Goal: Task Accomplishment & Management: Manage account settings

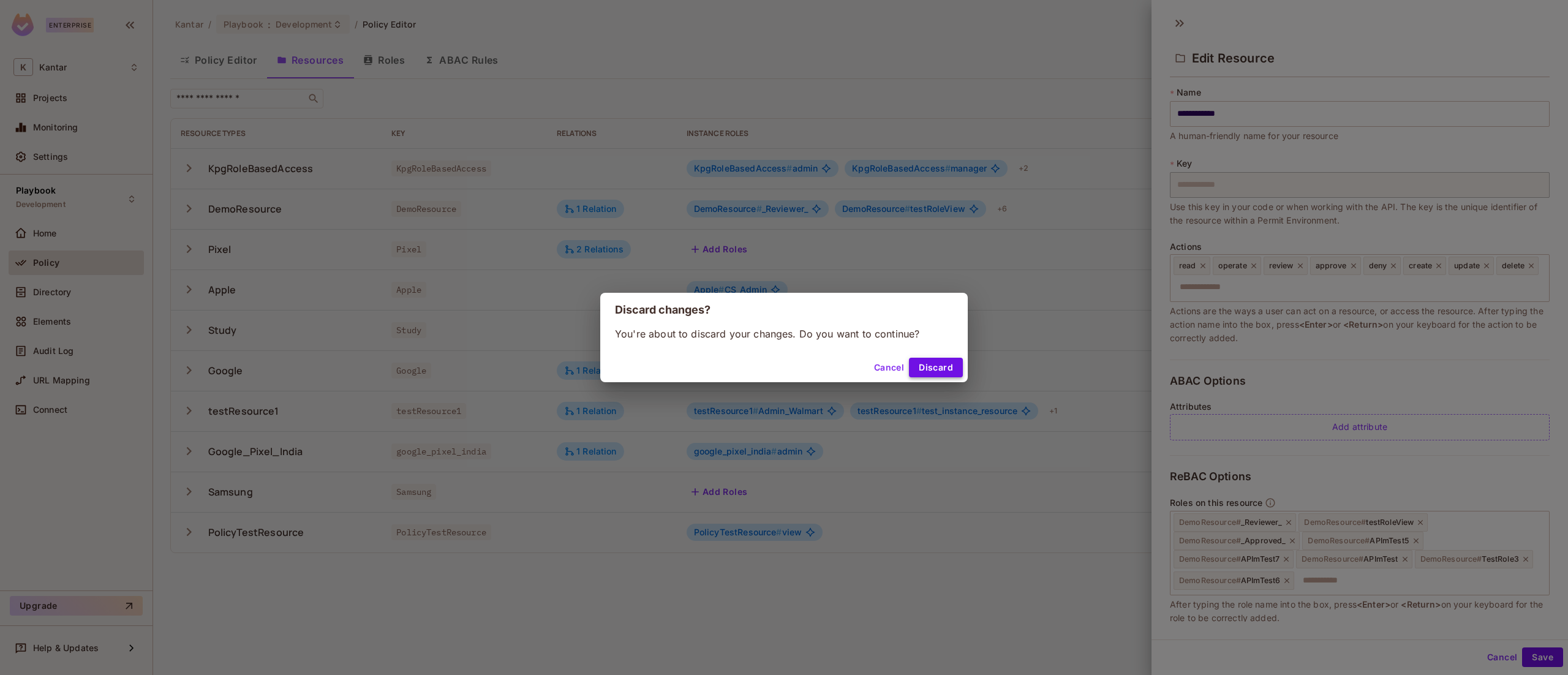
scroll to position [108, 0]
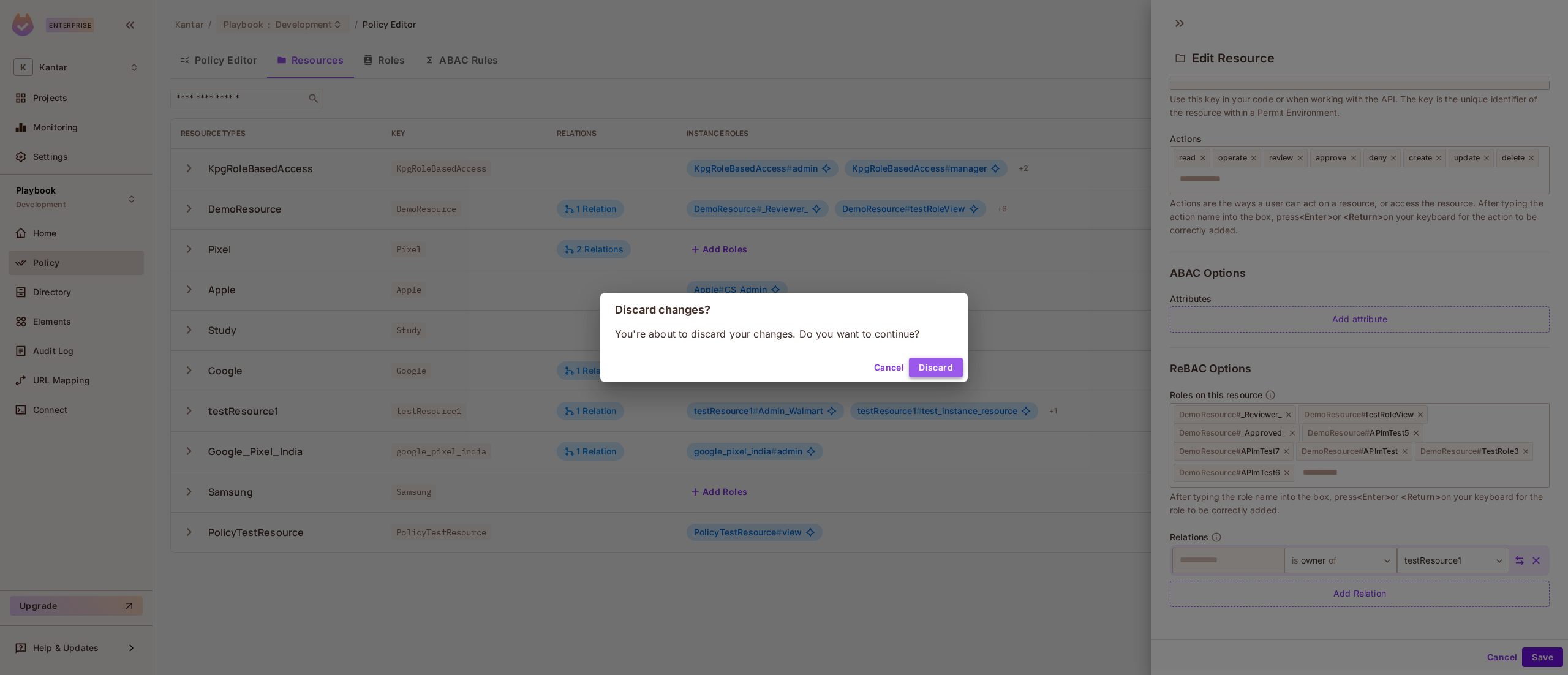
click at [941, 364] on button "Discard" at bounding box center [935, 367] width 54 height 20
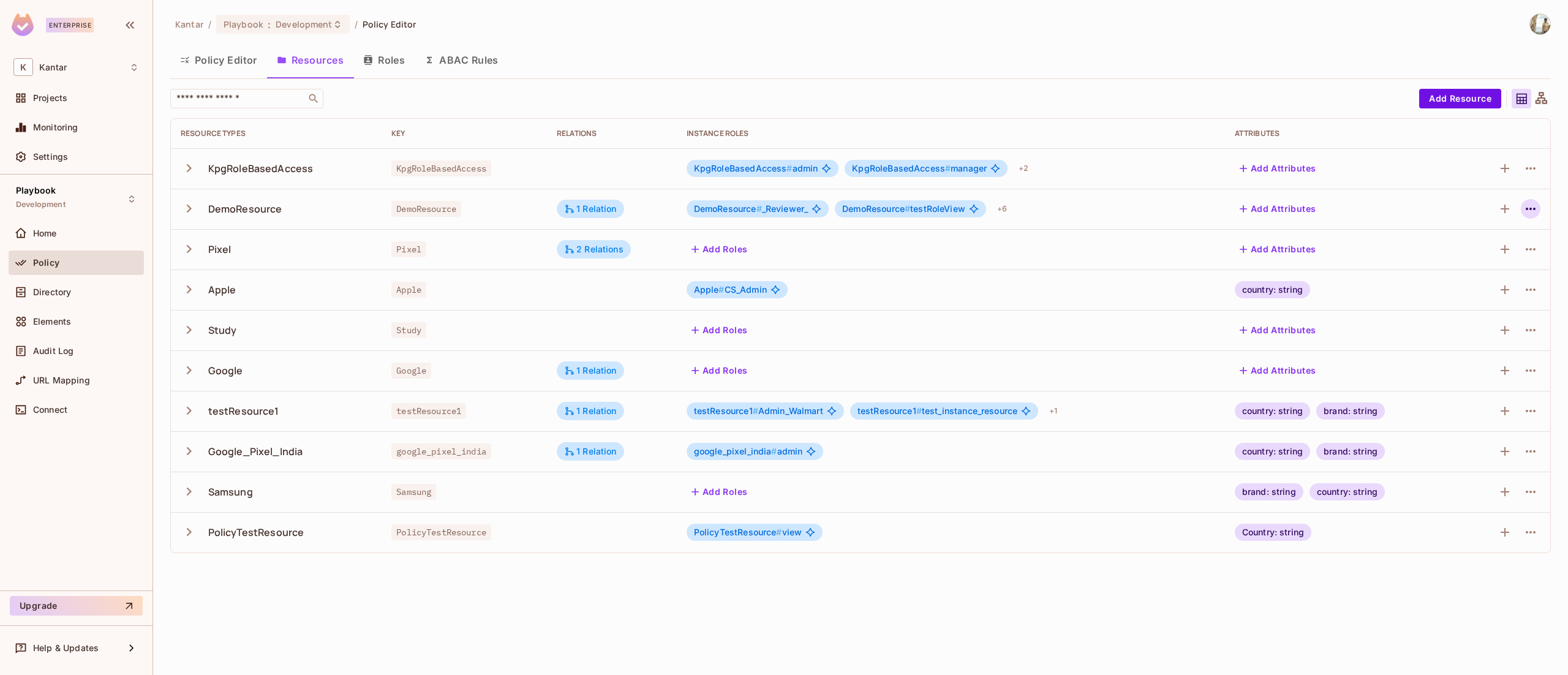
click at [1527, 210] on icon "button" at bounding box center [1530, 208] width 15 height 15
click at [1488, 258] on div "Edit Resource" at bounding box center [1477, 257] width 57 height 12
click at [1530, 208] on icon "button" at bounding box center [1530, 208] width 15 height 15
click at [1492, 255] on div "Edit Resource" at bounding box center [1477, 257] width 57 height 12
click at [187, 210] on icon "button" at bounding box center [190, 208] width 5 height 8
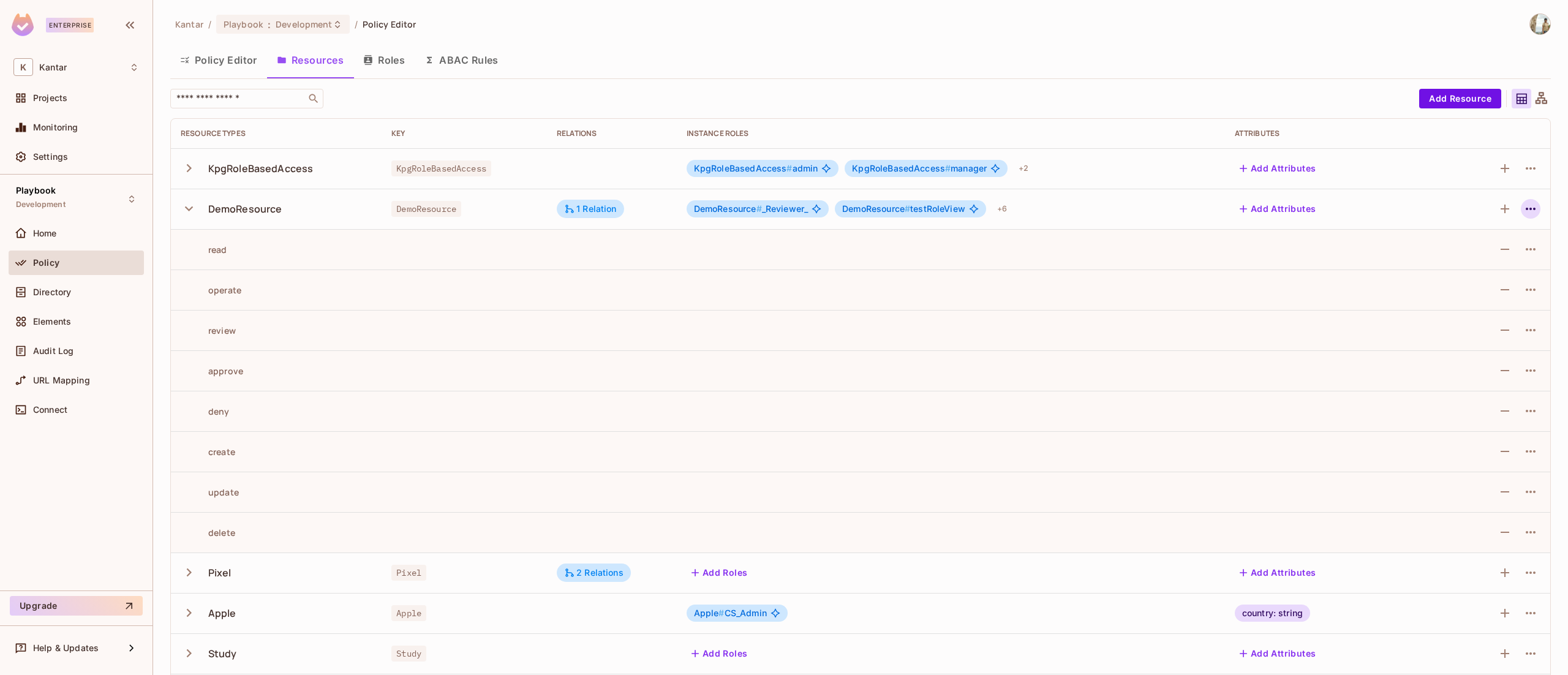
click at [1524, 210] on icon "button" at bounding box center [1530, 208] width 15 height 15
click at [1468, 257] on div "Edit Resource" at bounding box center [1458, 257] width 57 height 12
click at [1495, 208] on button "button" at bounding box center [1505, 208] width 20 height 20
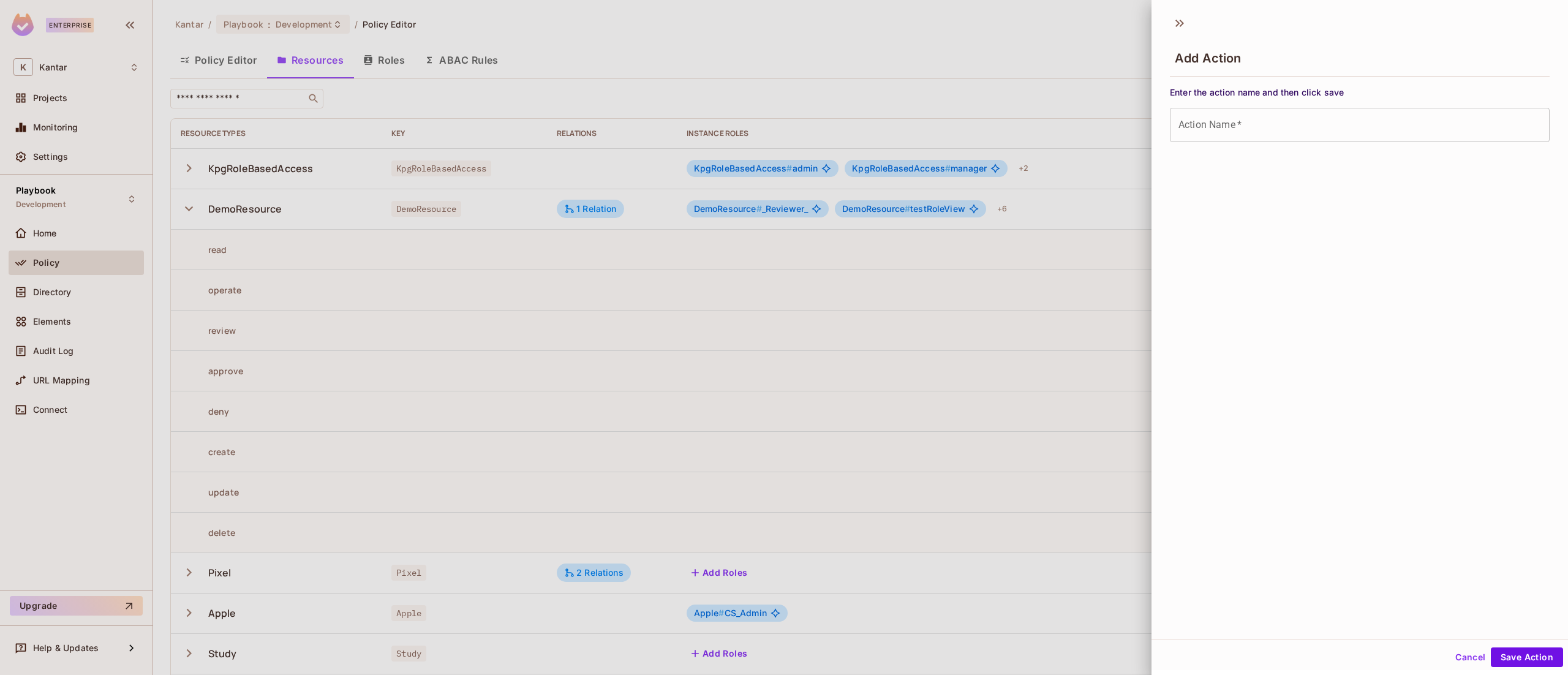
click at [1079, 238] on div at bounding box center [784, 338] width 1568 height 675
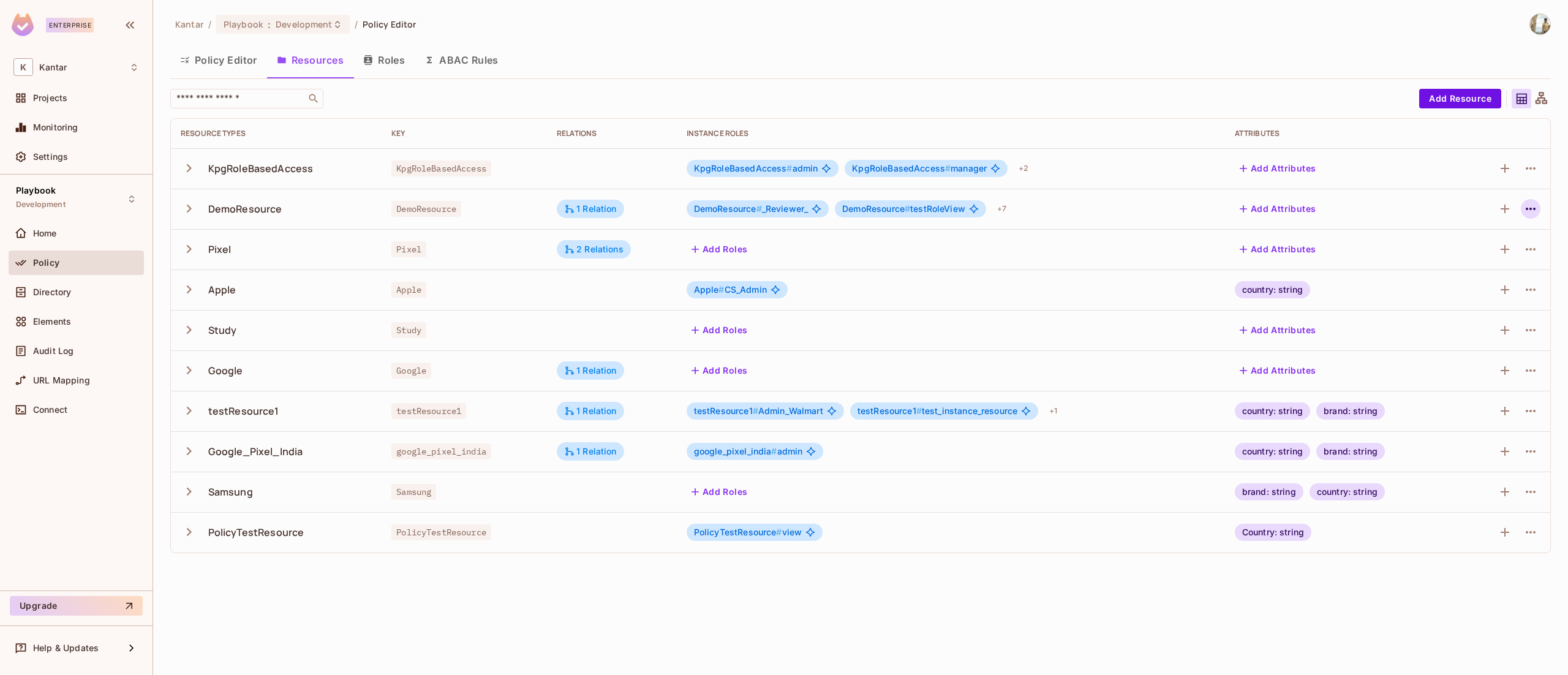
click at [1531, 213] on icon "button" at bounding box center [1530, 208] width 15 height 15
click at [1483, 256] on div "Edit Resource" at bounding box center [1477, 257] width 57 height 12
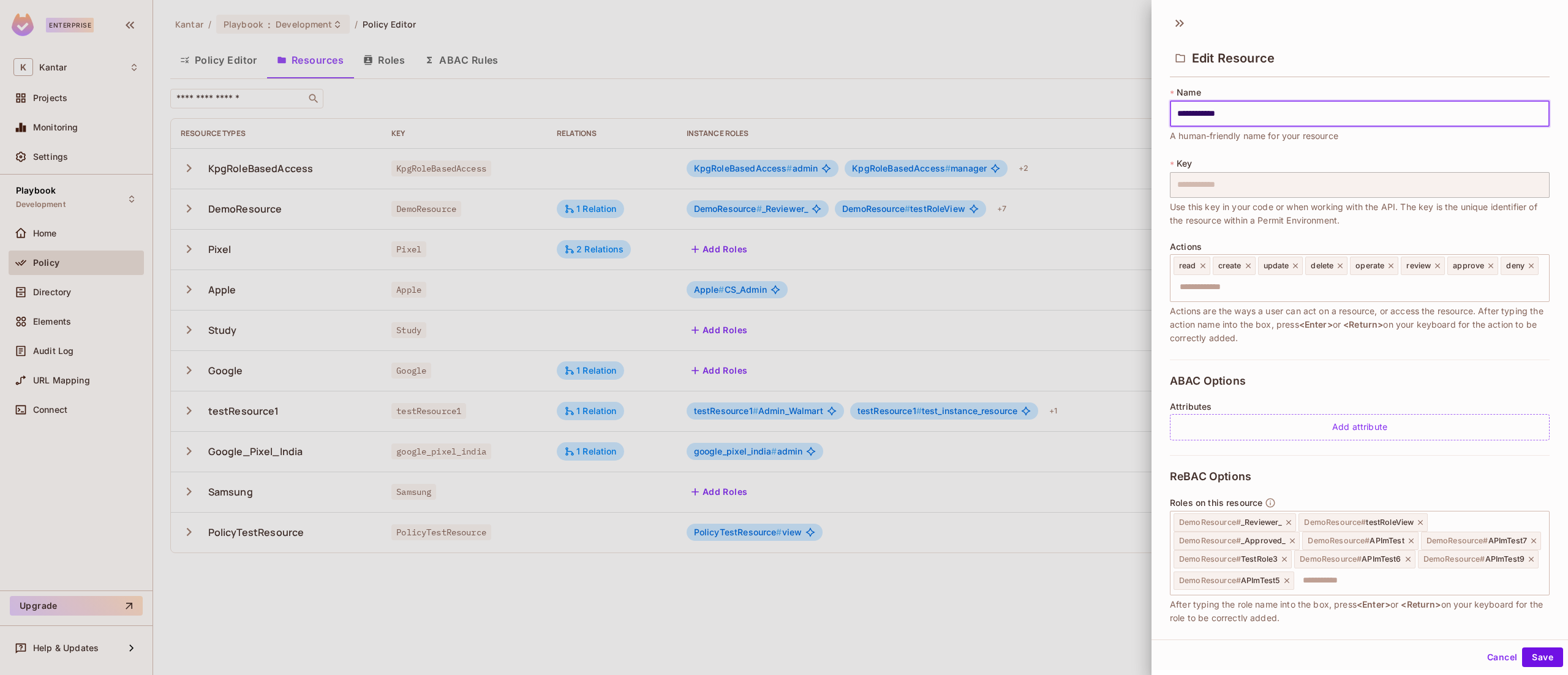
scroll to position [126, 0]
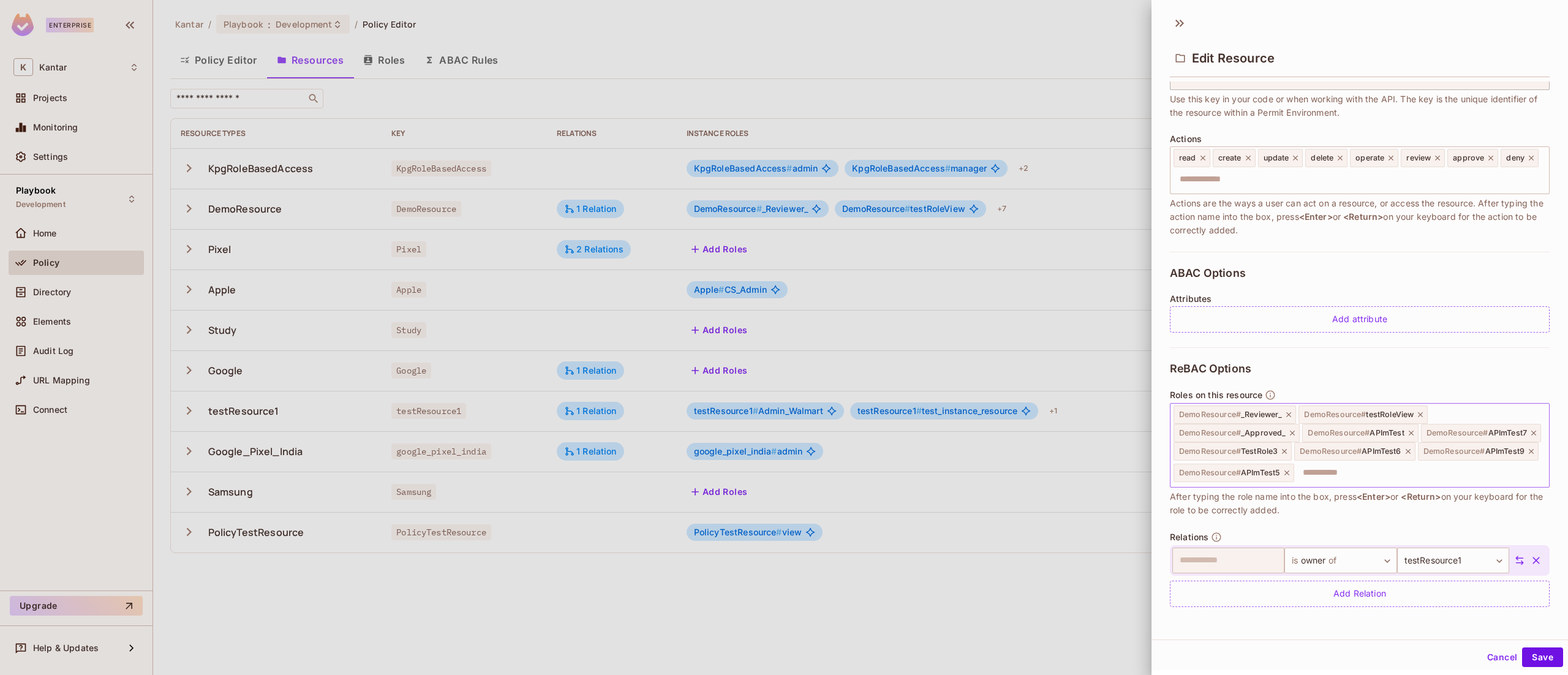
click at [1288, 476] on icon at bounding box center [1287, 472] width 9 height 9
click at [1404, 455] on icon at bounding box center [1408, 451] width 9 height 9
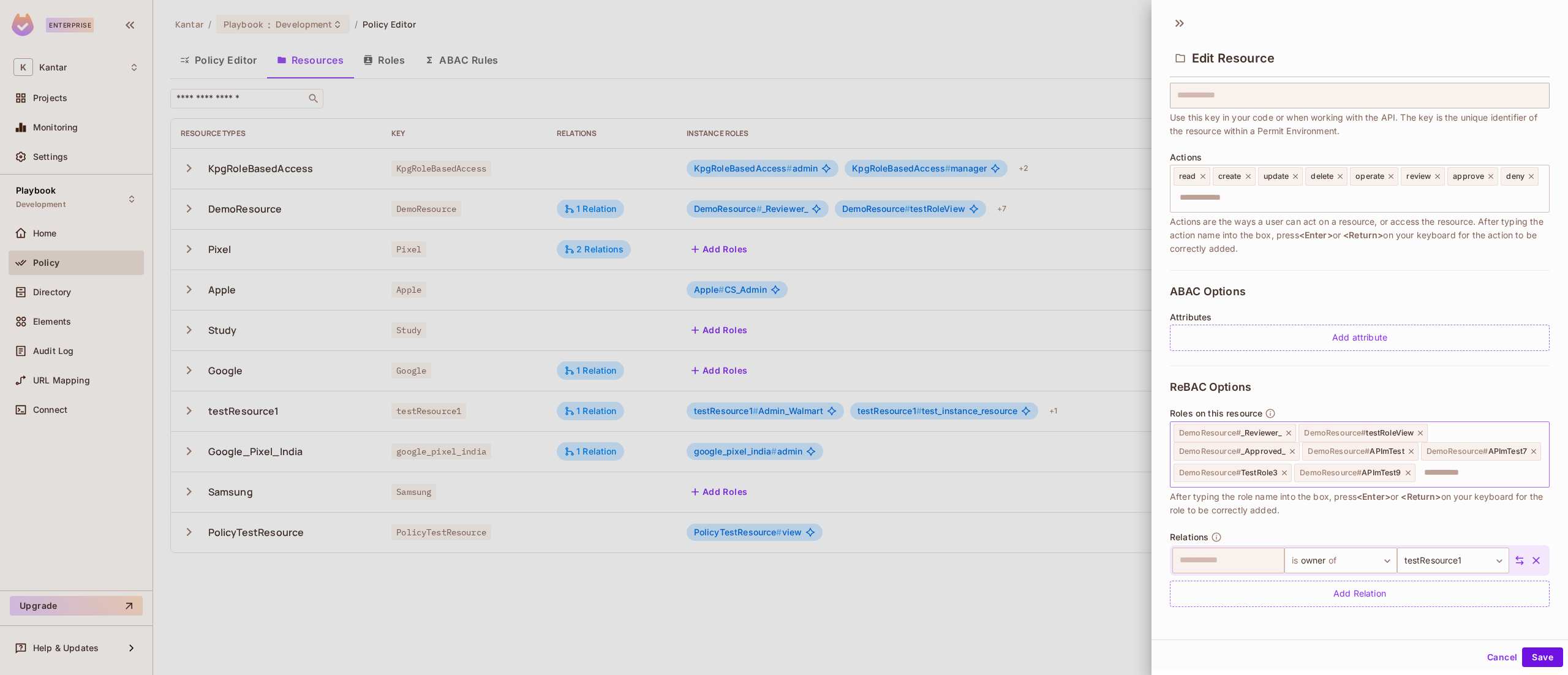
click at [1404, 474] on icon at bounding box center [1408, 472] width 9 height 9
click at [1530, 455] on icon at bounding box center [1534, 451] width 9 height 9
click at [1522, 655] on button "Save" at bounding box center [1542, 656] width 41 height 20
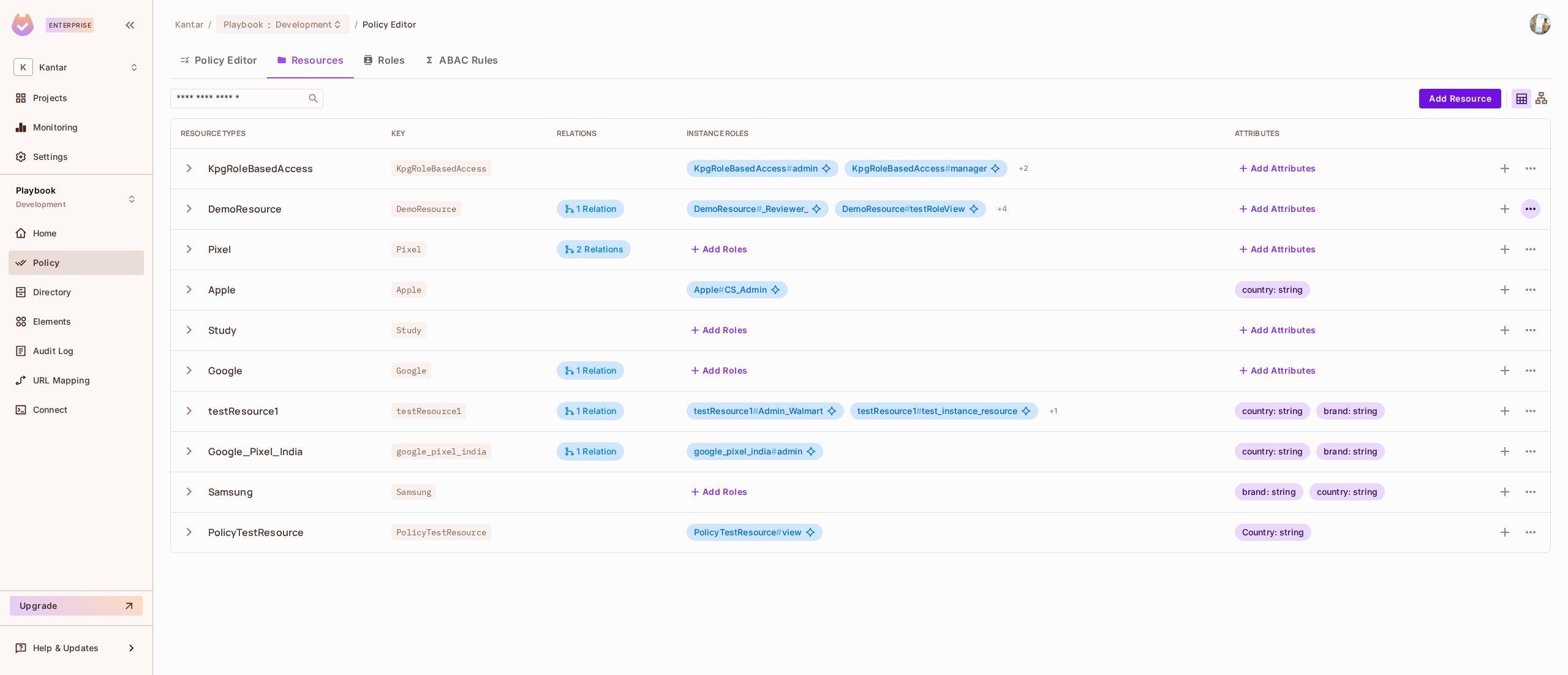
click at [1527, 210] on icon "button" at bounding box center [1530, 208] width 9 height 3
click at [1483, 257] on div "Edit Resource" at bounding box center [1477, 257] width 57 height 12
click at [1533, 206] on icon "button" at bounding box center [1530, 208] width 15 height 15
click at [1500, 246] on li "Edit Resource" at bounding box center [1471, 258] width 115 height 27
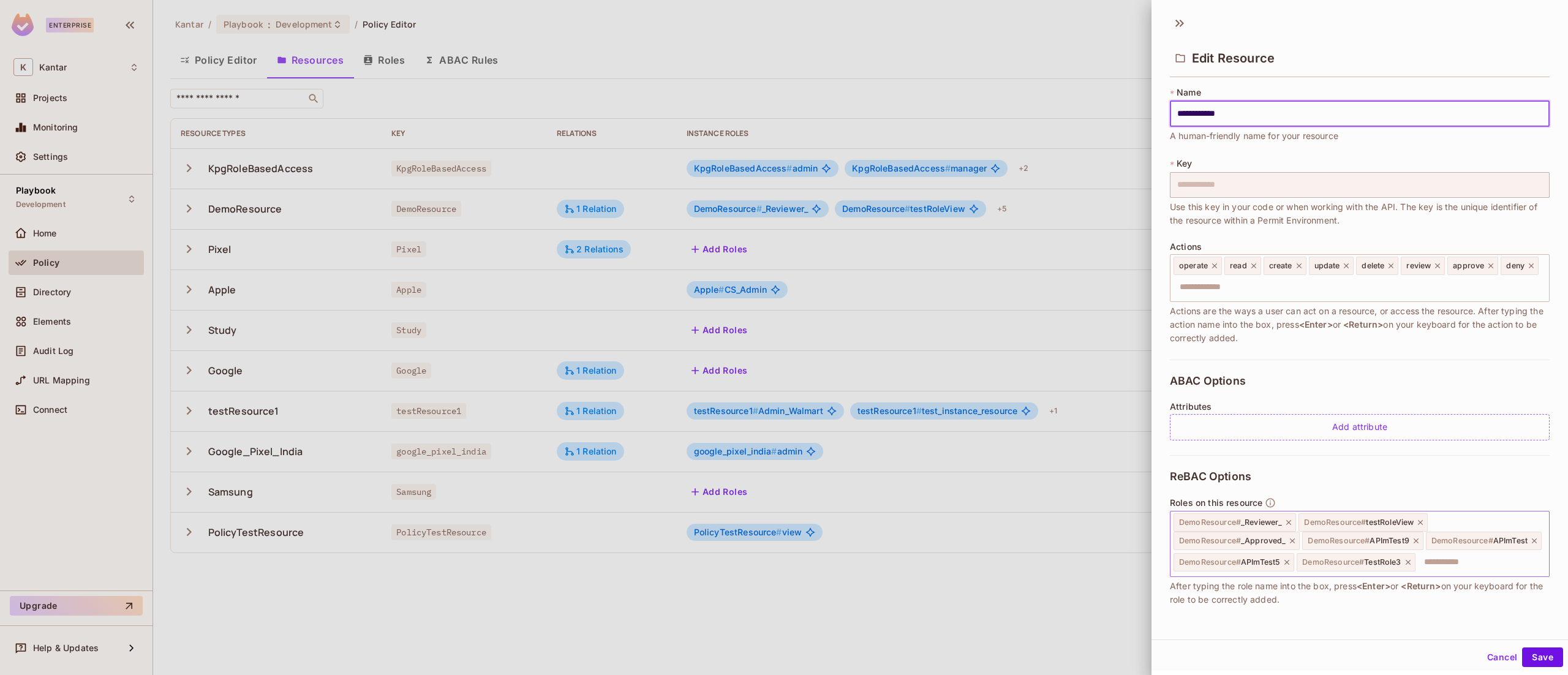
click at [1291, 562] on icon at bounding box center [1287, 562] width 9 height 9
click at [1415, 541] on icon at bounding box center [1417, 541] width 5 height 5
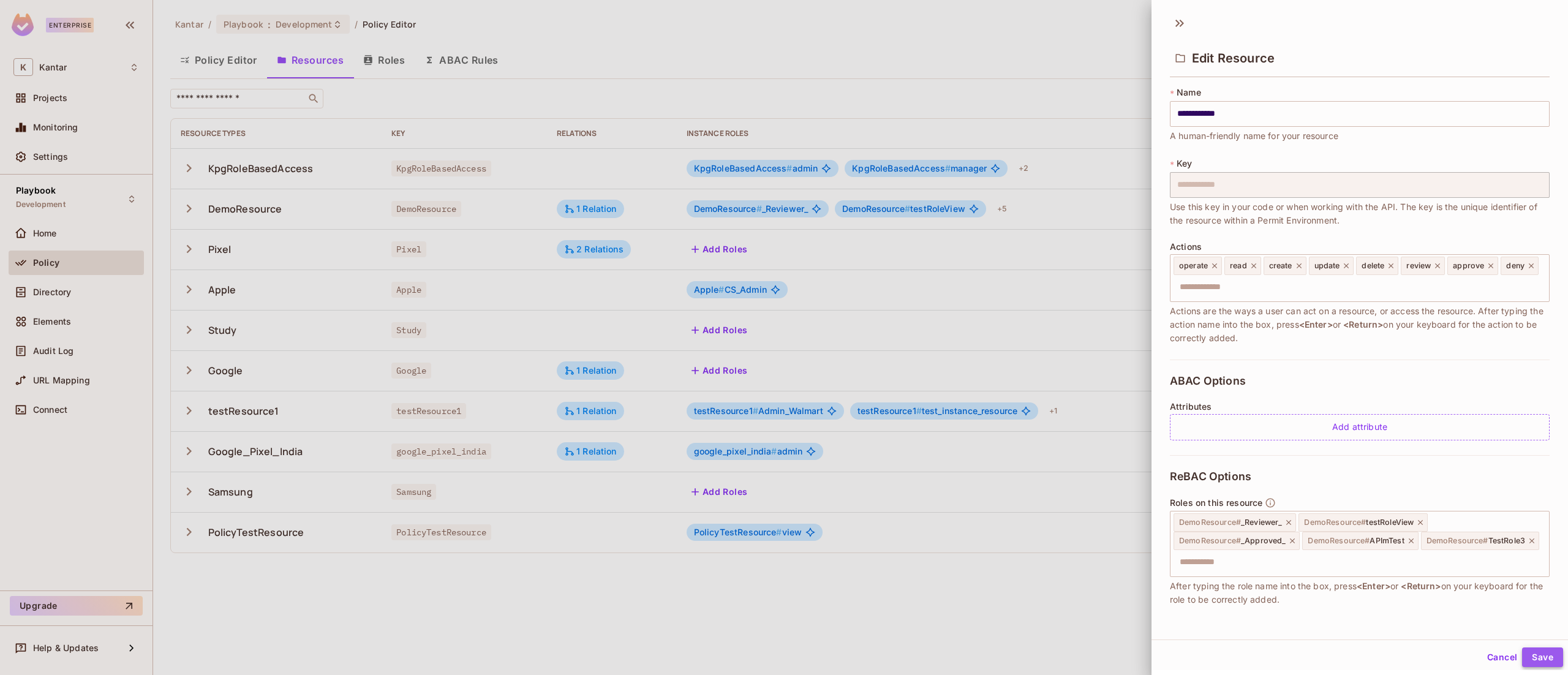
click at [1522, 656] on button "Save" at bounding box center [1542, 656] width 41 height 20
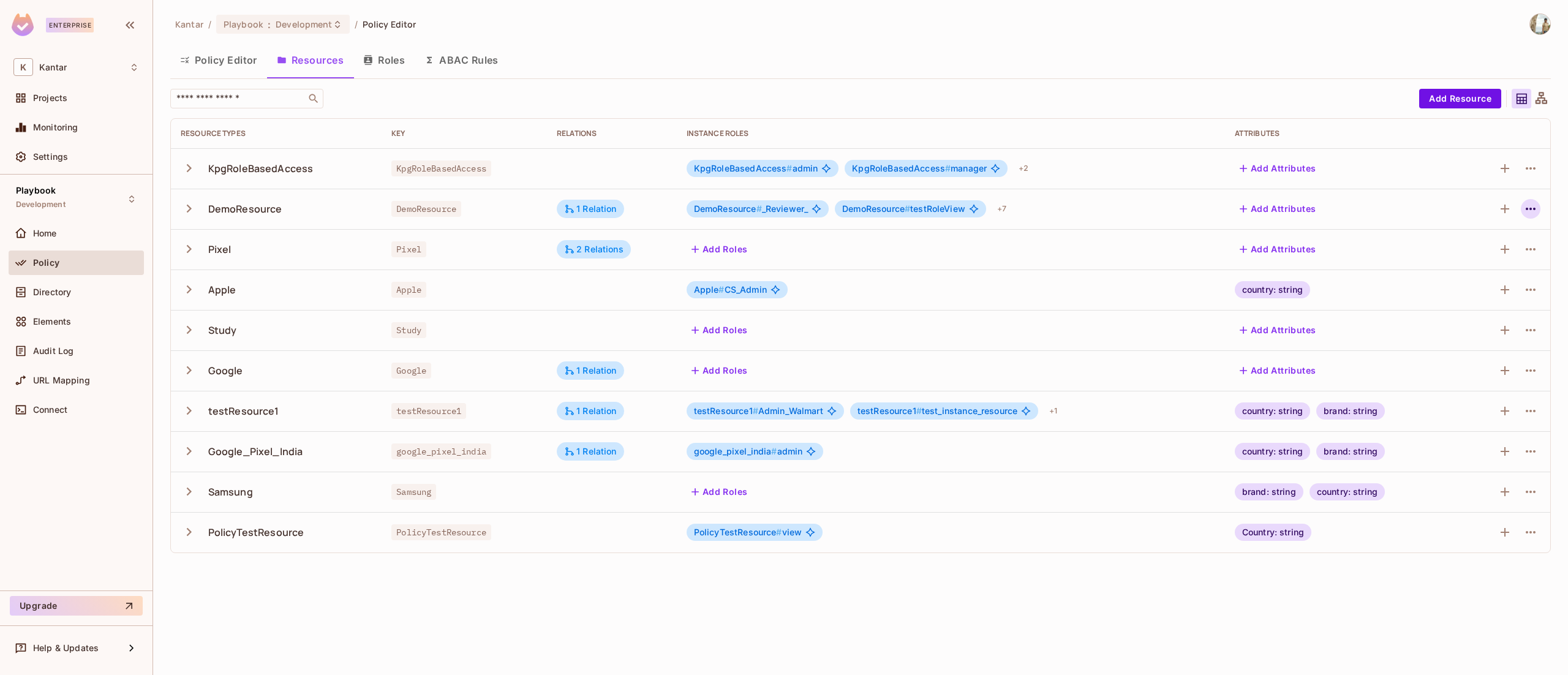
click at [1524, 210] on icon "button" at bounding box center [1530, 208] width 15 height 15
click at [1483, 257] on div "Edit Resource" at bounding box center [1477, 257] width 57 height 12
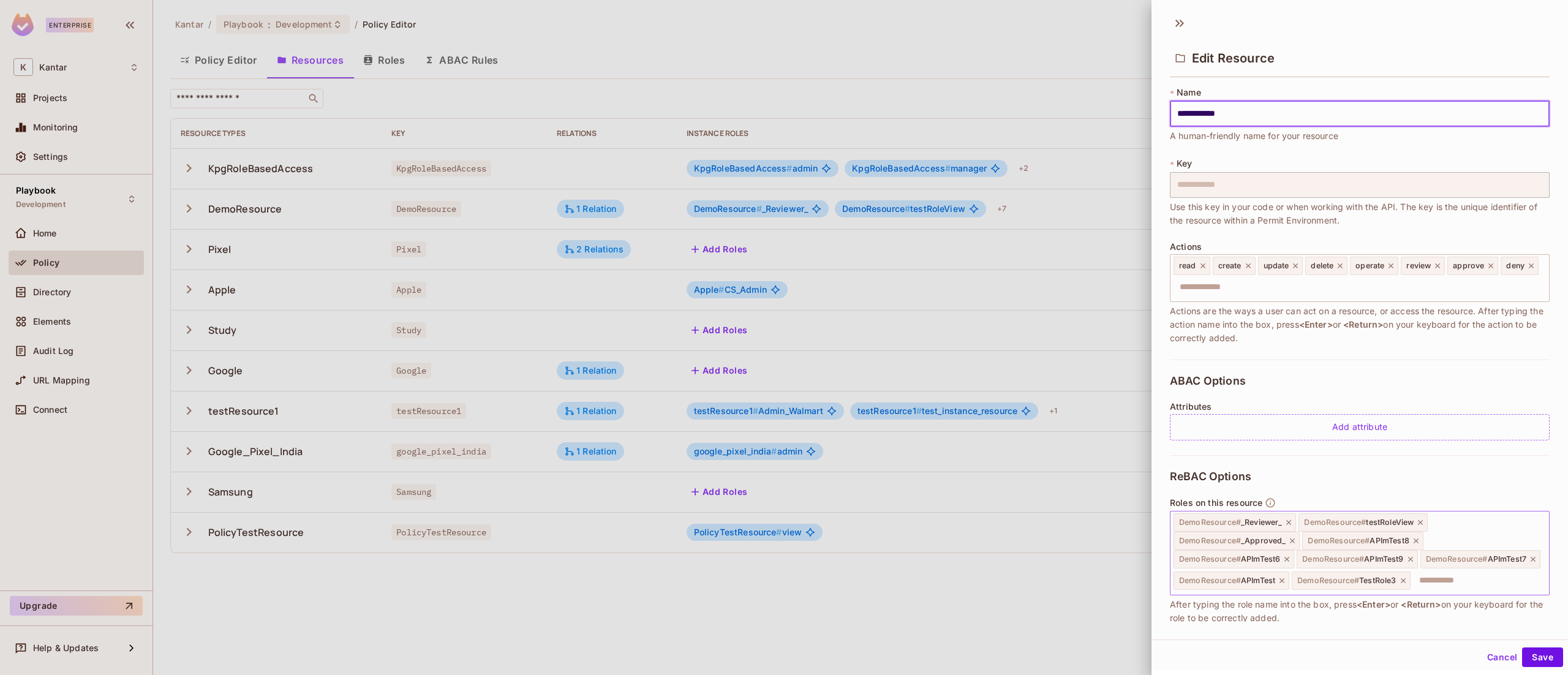
click at [1418, 537] on icon at bounding box center [1417, 541] width 9 height 9
click at [1418, 537] on icon at bounding box center [1416, 541] width 9 height 9
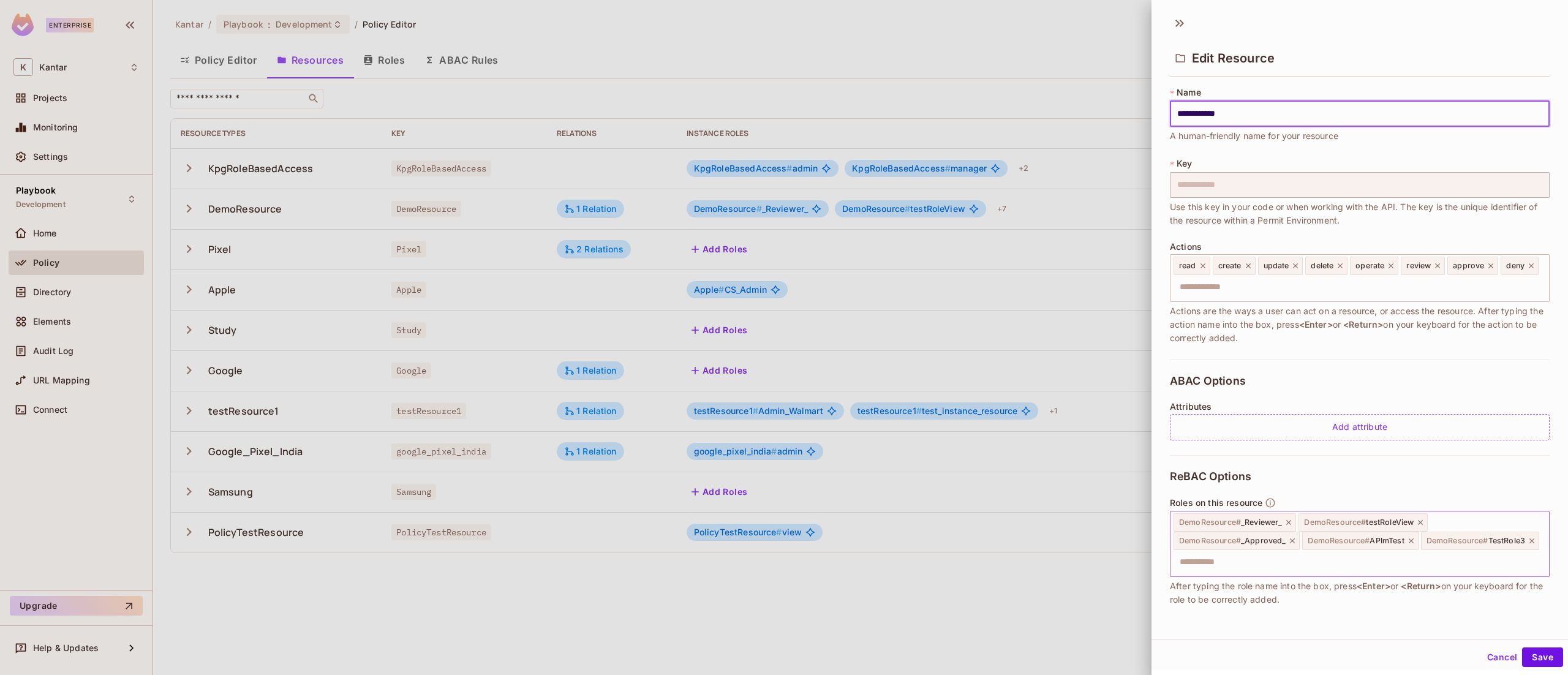
click at [1418, 537] on div "DemoResource # _Reviewer_ DemoResource # testRoleView DemoResource # _Approved_…" at bounding box center [1359, 543] width 380 height 66
click at [1527, 649] on button "Save" at bounding box center [1542, 656] width 41 height 20
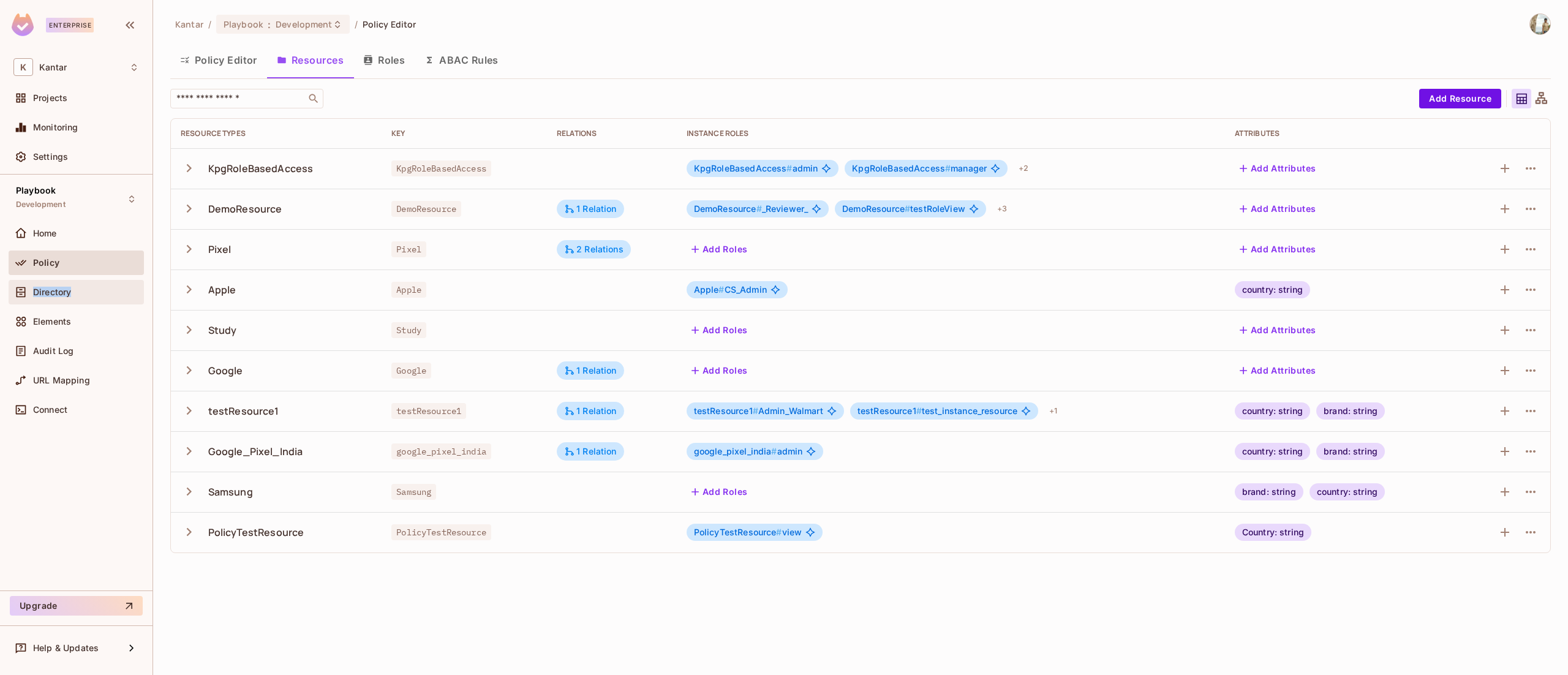
drag, startPoint x: 87, startPoint y: 279, endPoint x: 87, endPoint y: 296, distance: 17.0
click at [87, 296] on div "Home Policy Directory Elements Audit Log URL Mapping Connect" at bounding box center [76, 324] width 135 height 206
click at [87, 296] on div "Directory" at bounding box center [86, 291] width 106 height 9
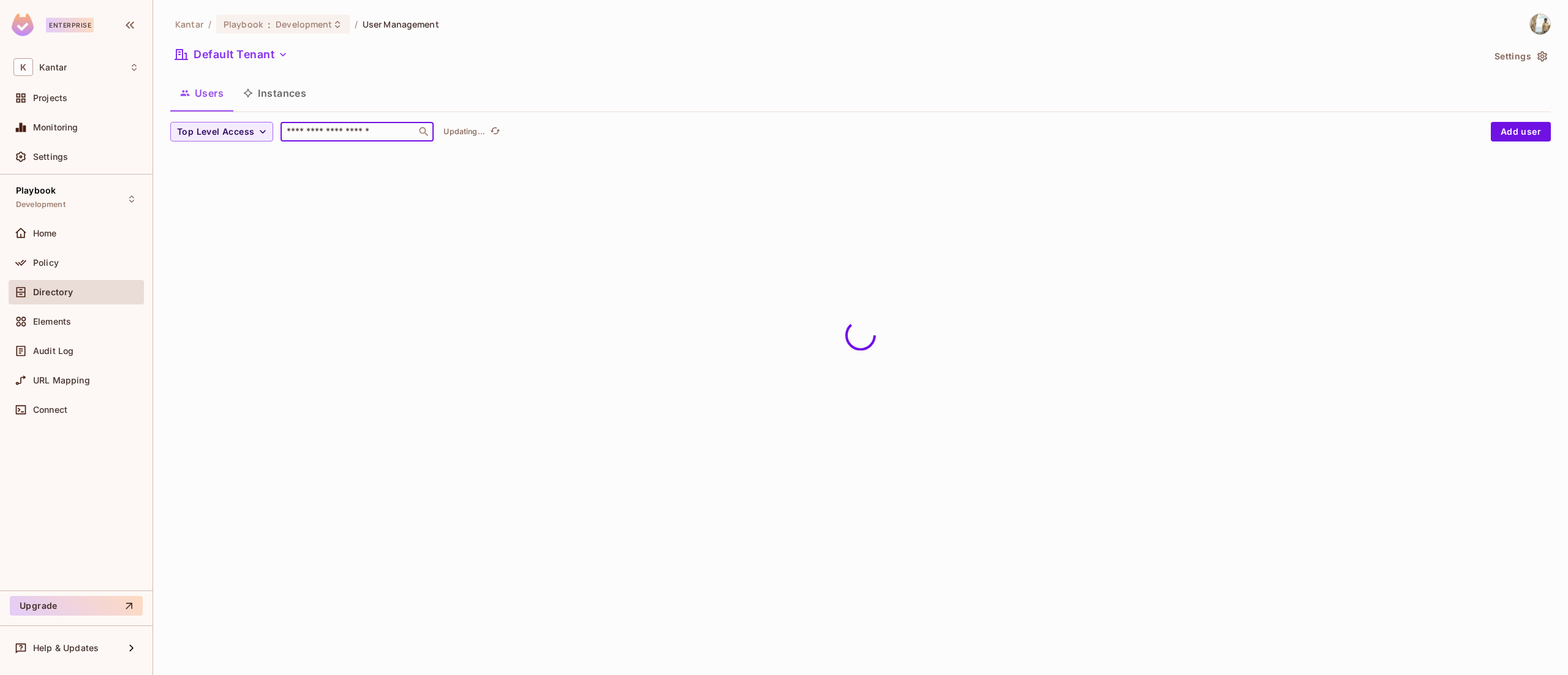
click at [385, 130] on input "text" at bounding box center [348, 132] width 128 height 12
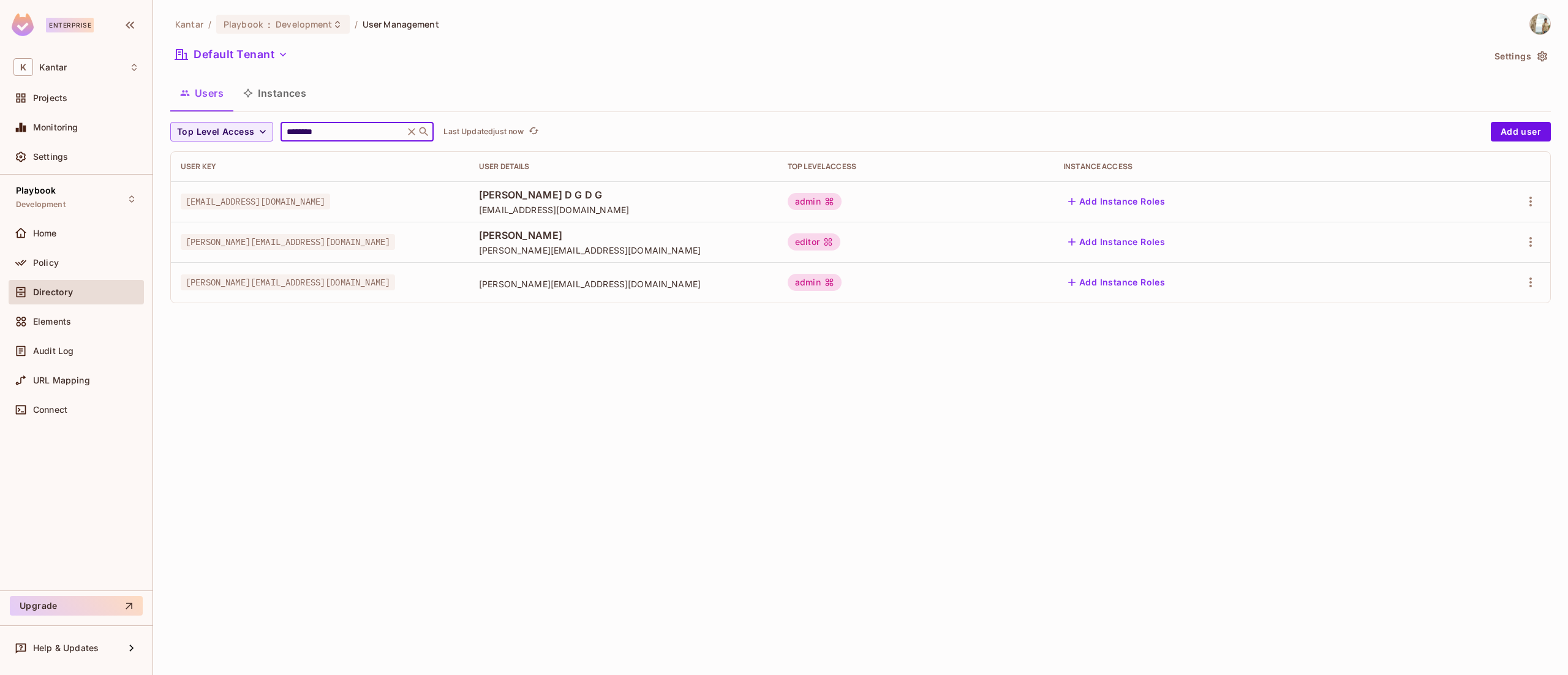
type input "********"
click at [475, 462] on div "Kantar / Playbook : Development / User Management Default Tenant Settings Users…" at bounding box center [860, 338] width 1415 height 675
click at [1527, 286] on icon "button" at bounding box center [1530, 282] width 15 height 15
click at [1460, 313] on div "Edit" at bounding box center [1465, 311] width 16 height 12
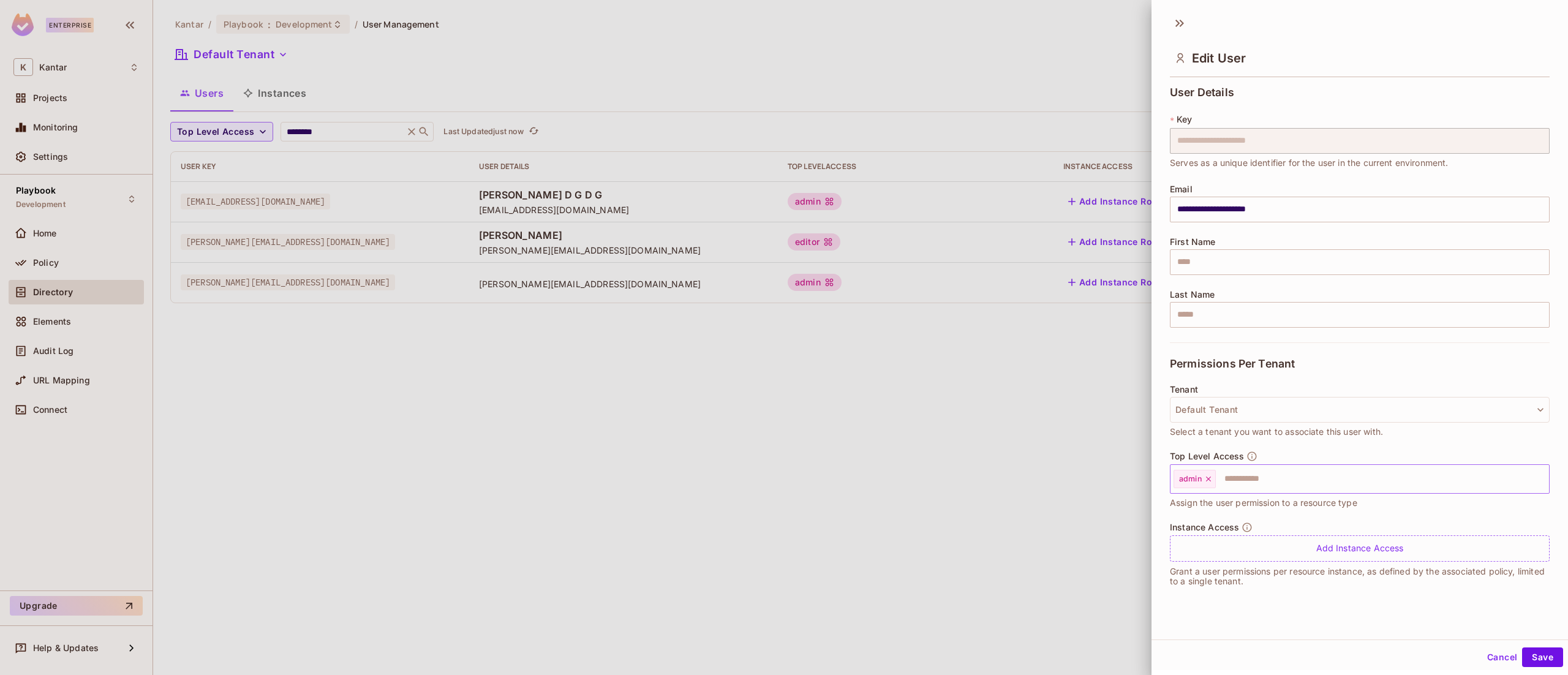
click at [1206, 482] on icon at bounding box center [1209, 478] width 9 height 9
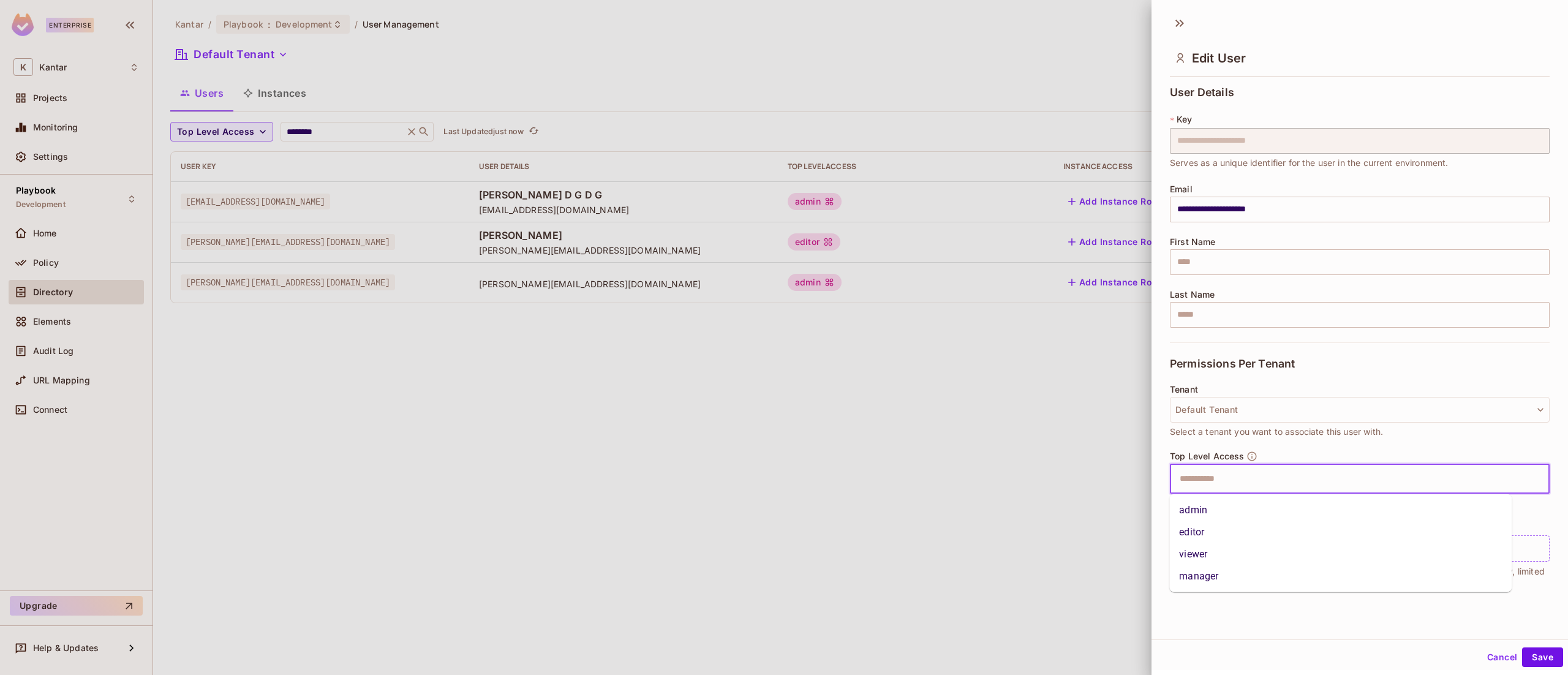
click at [1206, 482] on input "text" at bounding box center [1348, 478] width 353 height 25
click at [1225, 554] on li "viewer" at bounding box center [1341, 555] width 343 height 22
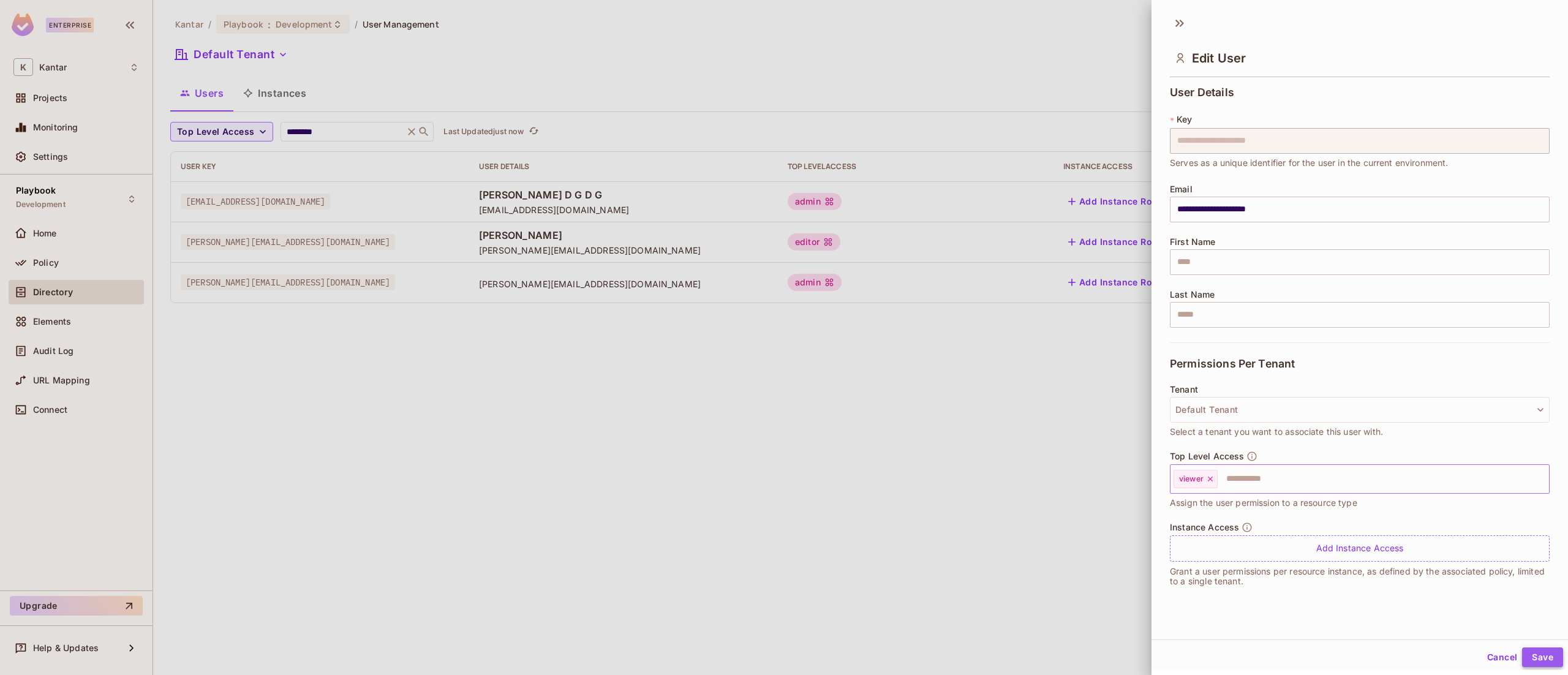
click at [1525, 655] on button "Save" at bounding box center [1542, 656] width 41 height 20
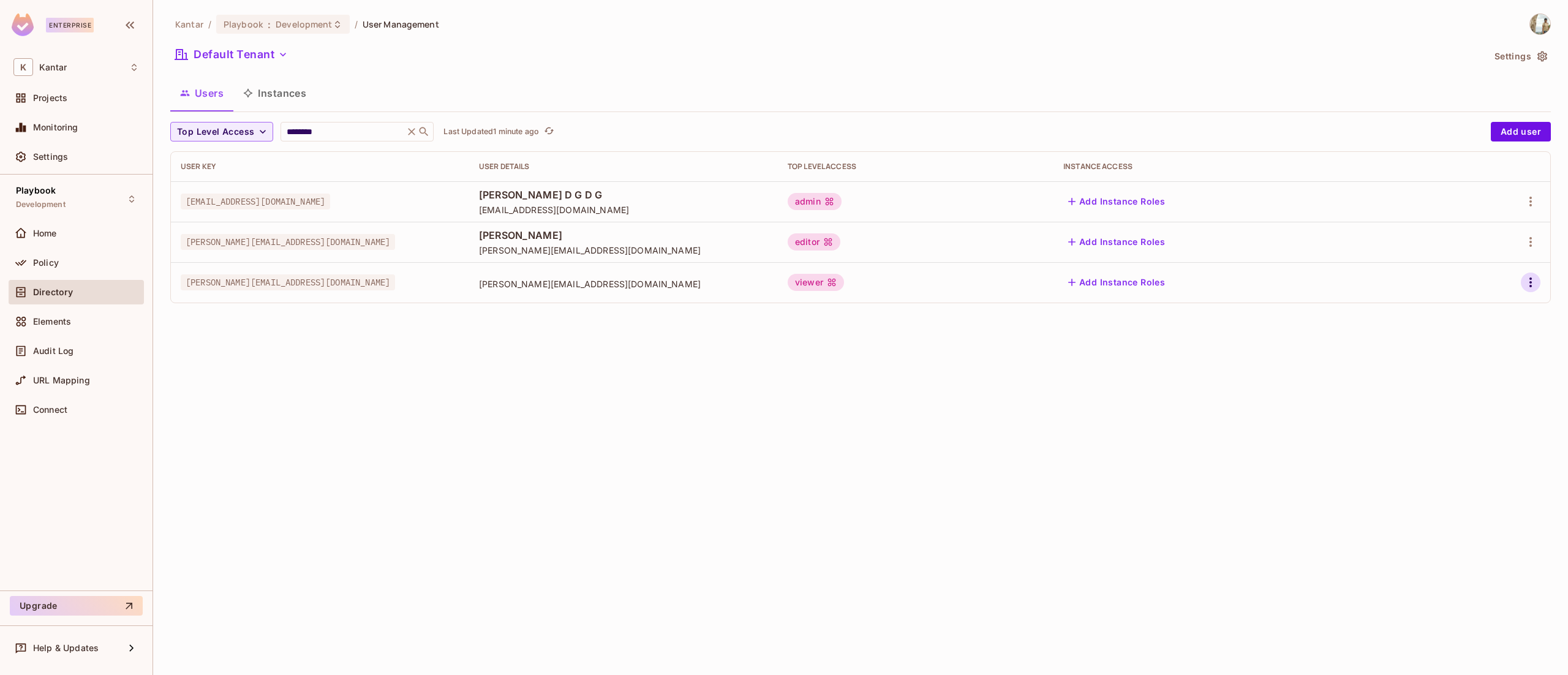
click at [1530, 289] on icon "button" at bounding box center [1530, 282] width 15 height 15
click at [1486, 308] on li "Edit" at bounding box center [1477, 311] width 109 height 27
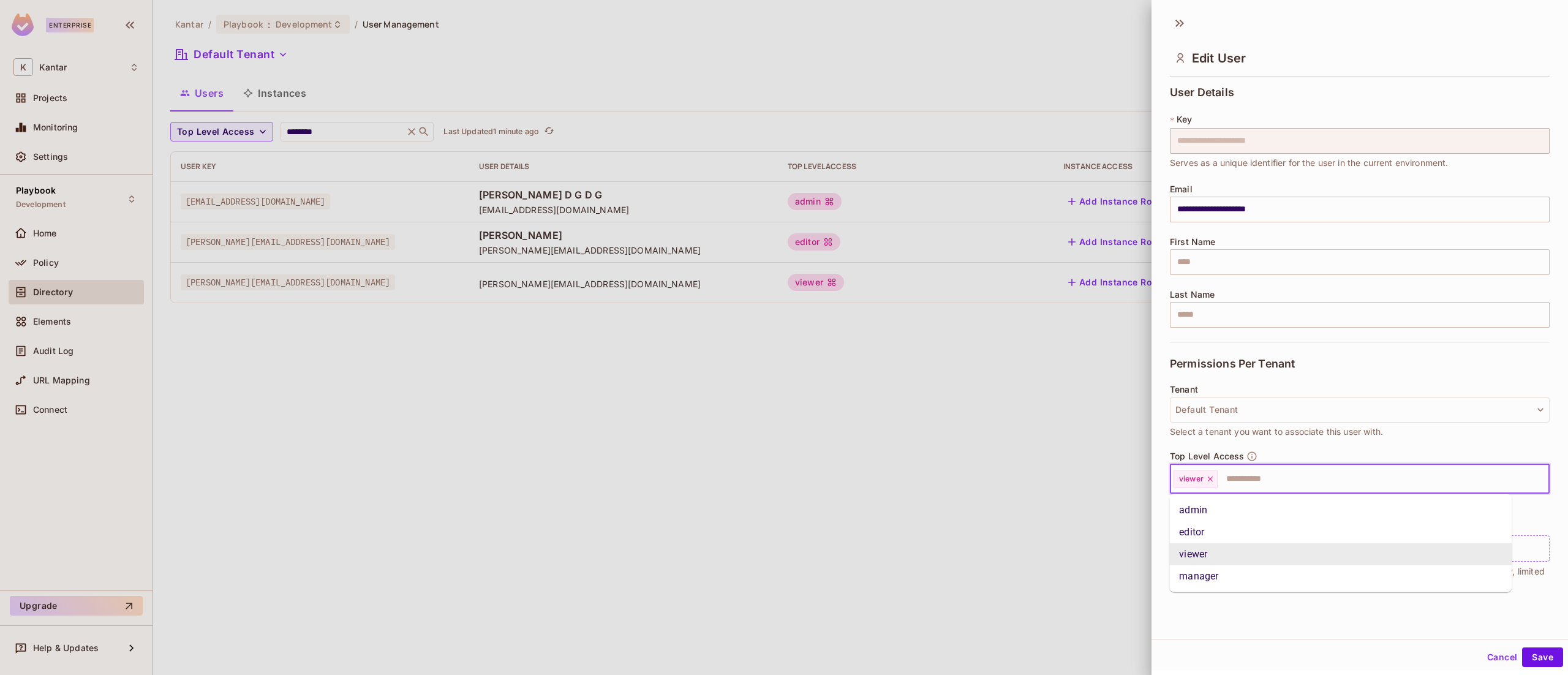
click at [1235, 477] on input "text" at bounding box center [1372, 478] width 307 height 25
click at [1231, 509] on li "admin" at bounding box center [1341, 510] width 343 height 22
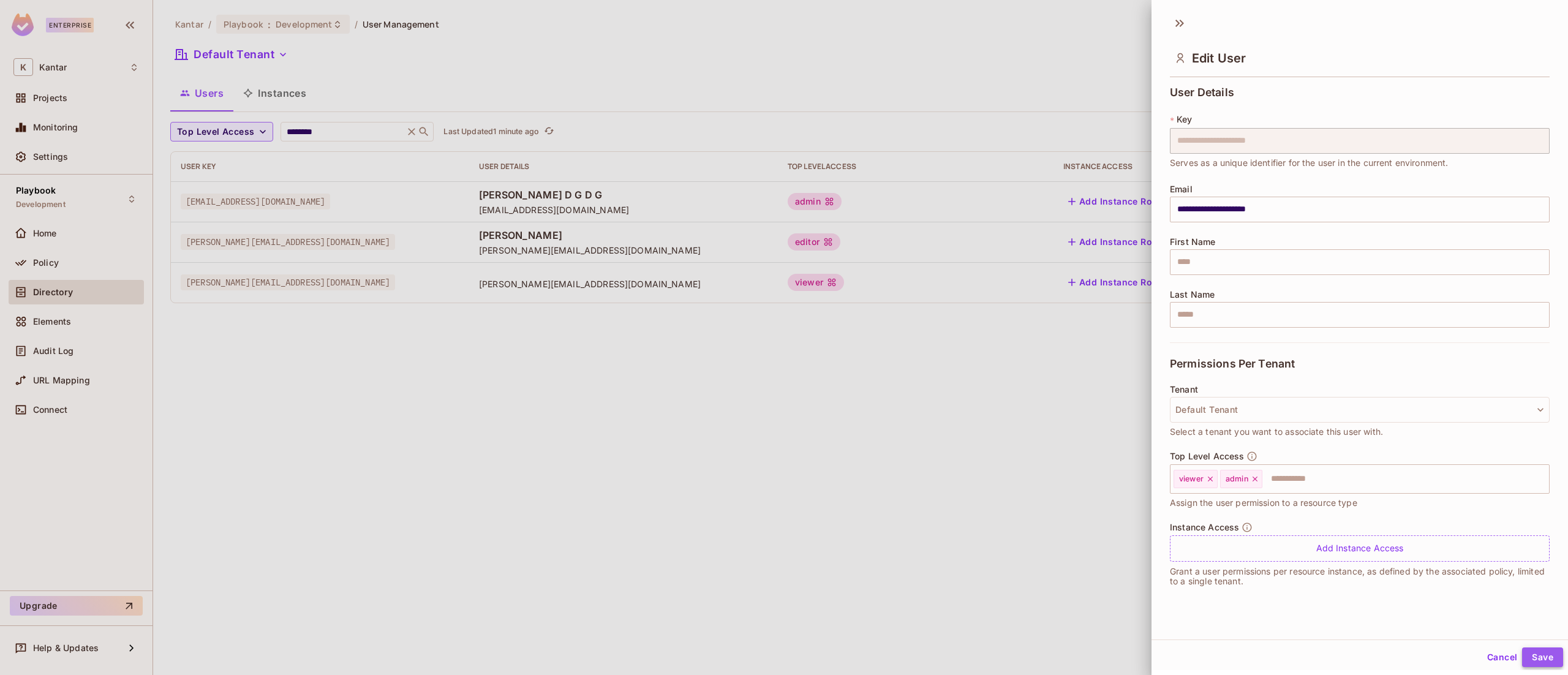
click at [1522, 654] on button "Save" at bounding box center [1542, 656] width 41 height 20
